Goal: Task Accomplishment & Management: Manage account settings

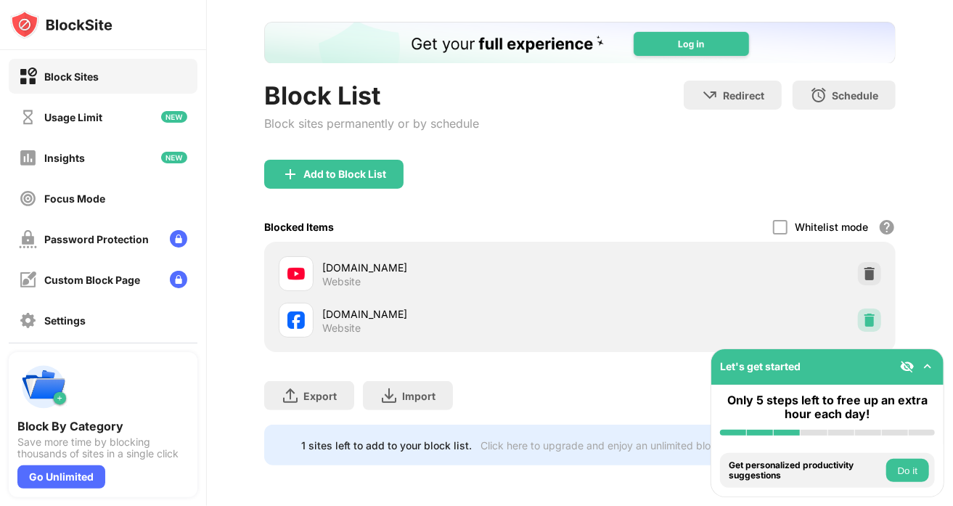
click at [864, 313] on img at bounding box center [869, 320] width 15 height 15
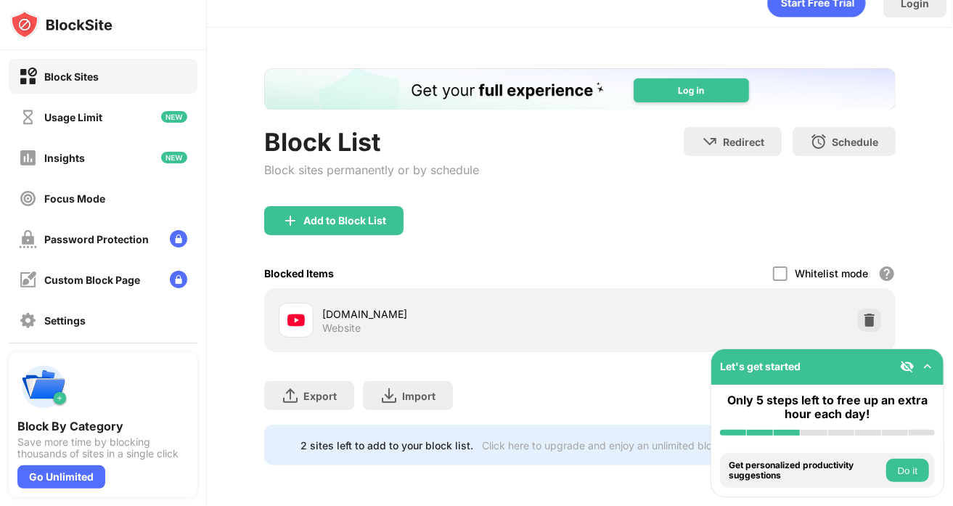
click at [617, 211] on div "Add to Block List" at bounding box center [580, 232] width 632 height 52
click at [389, 211] on div "Add to Block List" at bounding box center [333, 220] width 139 height 29
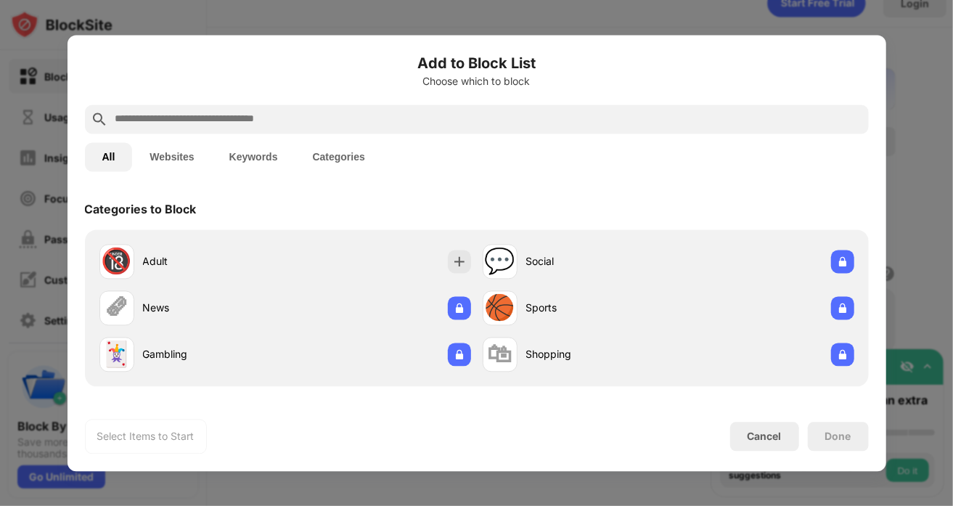
click at [399, 117] on input "text" at bounding box center [488, 118] width 749 height 17
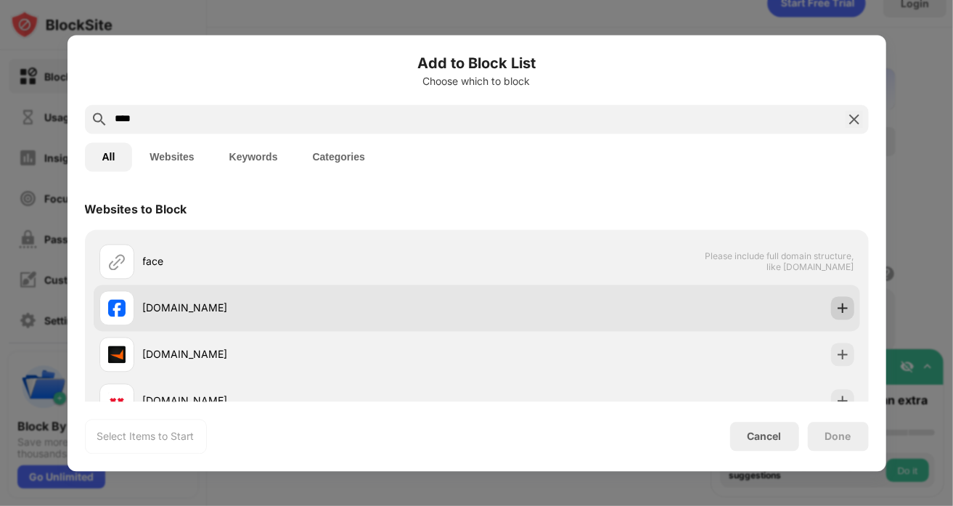
type input "****"
click at [836, 304] on img at bounding box center [843, 308] width 15 height 15
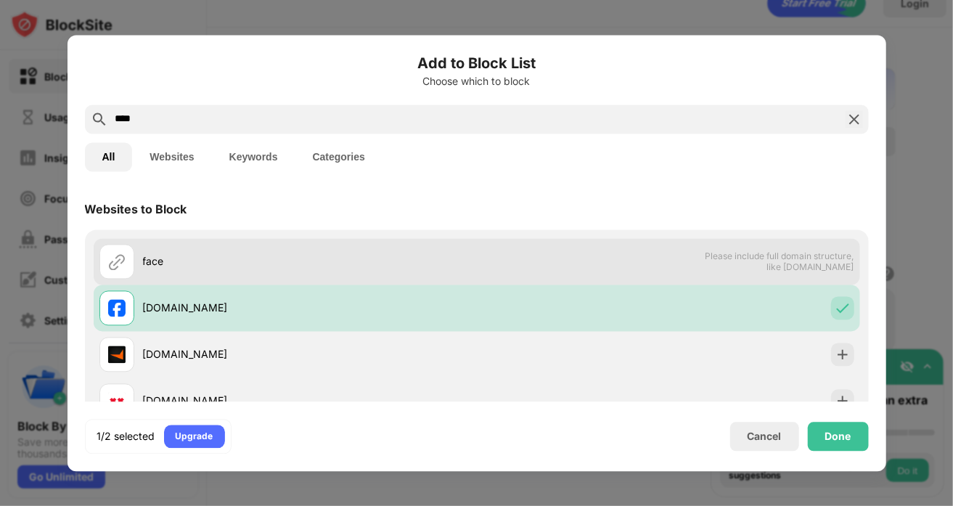
scroll to position [55, 0]
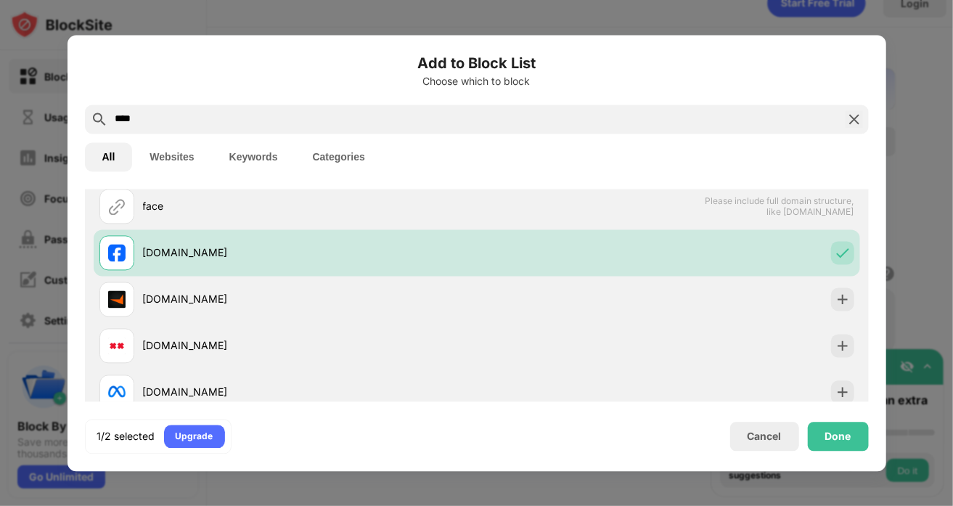
click at [908, 81] on div at bounding box center [476, 253] width 953 height 506
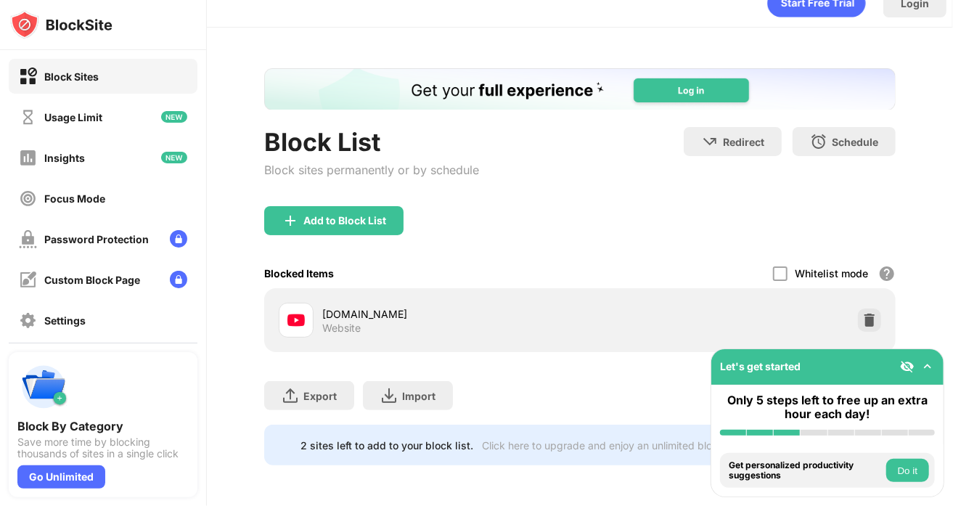
scroll to position [0, 0]
click at [357, 215] on div "Add to Block List" at bounding box center [344, 221] width 83 height 12
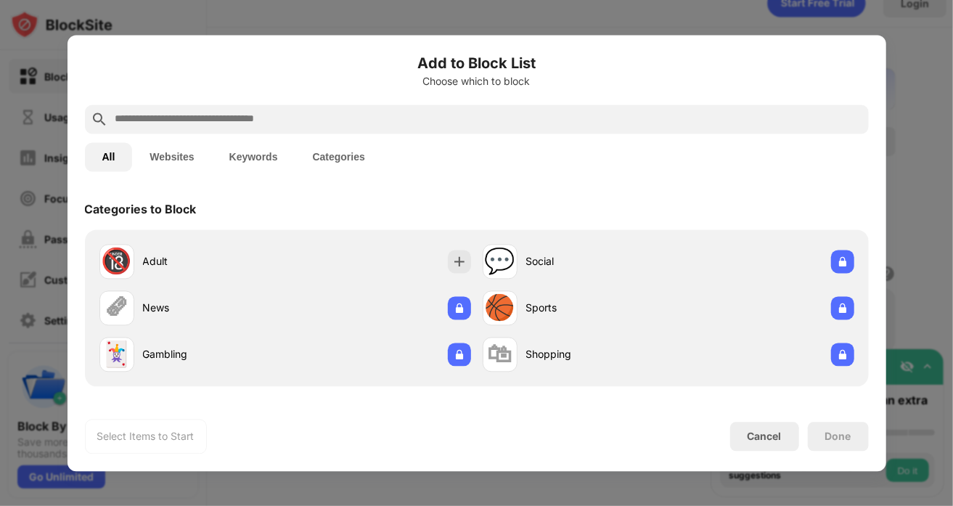
click at [426, 121] on input "text" at bounding box center [488, 118] width 749 height 17
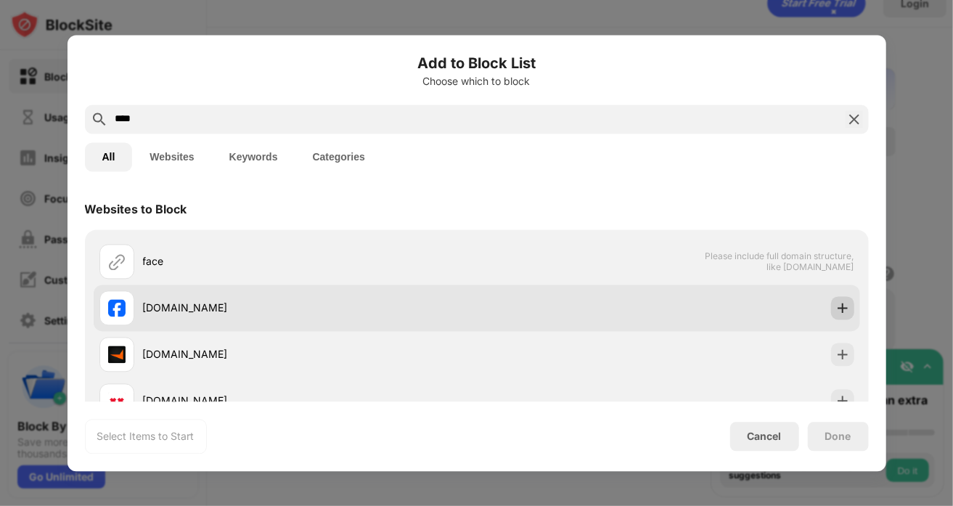
type input "****"
click at [831, 304] on div at bounding box center [842, 307] width 23 height 23
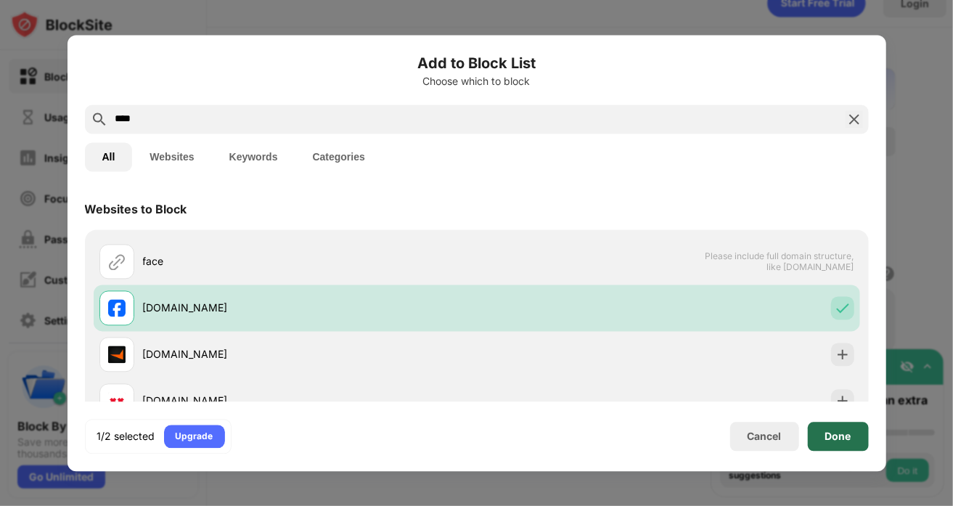
click at [833, 436] on div "Done" at bounding box center [838, 437] width 26 height 12
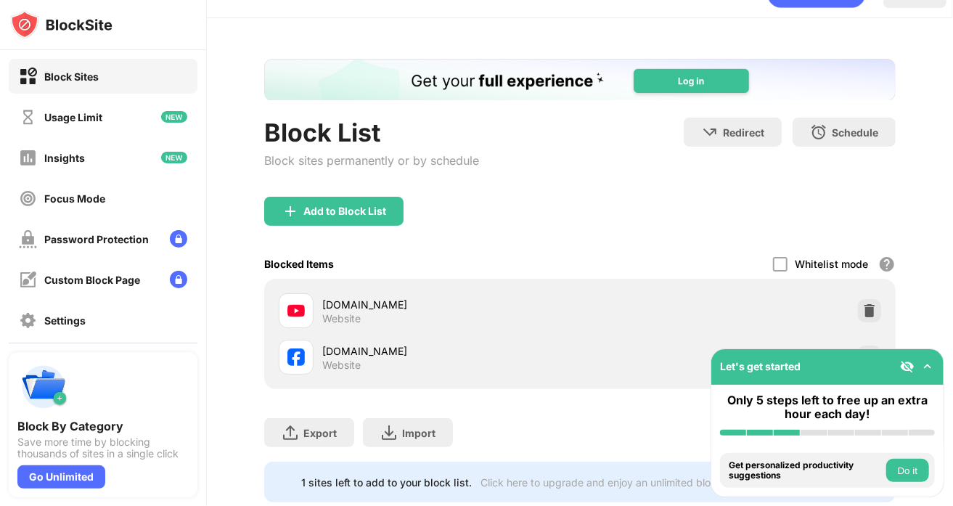
scroll to position [78, 0]
